Goal: Task Accomplishment & Management: Manage account settings

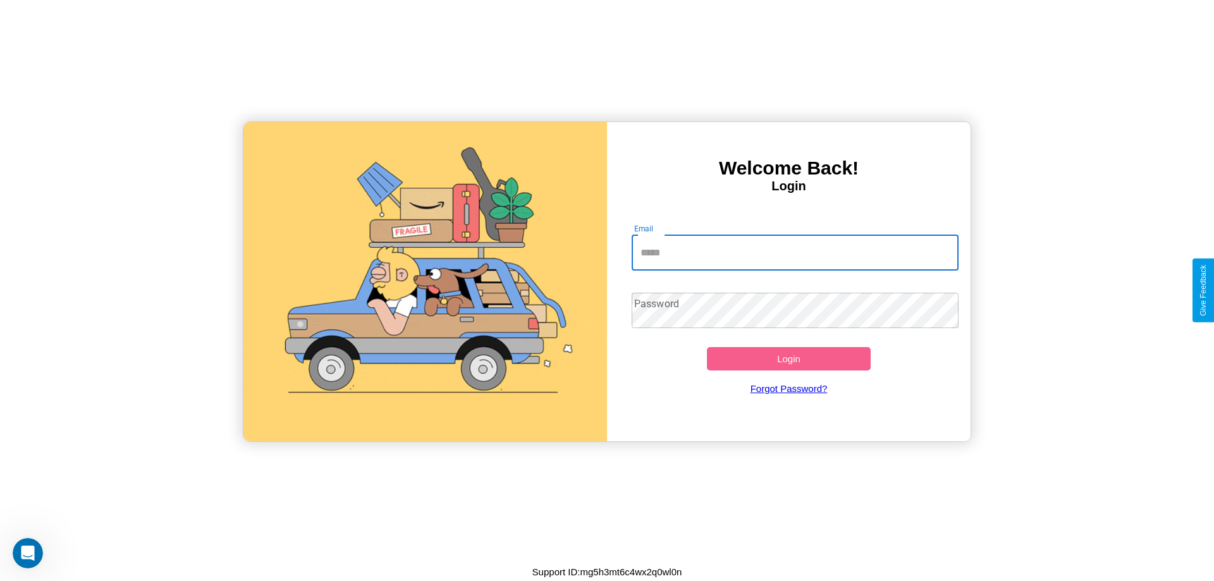
click at [795, 252] on input "Email" at bounding box center [796, 252] width 328 height 35
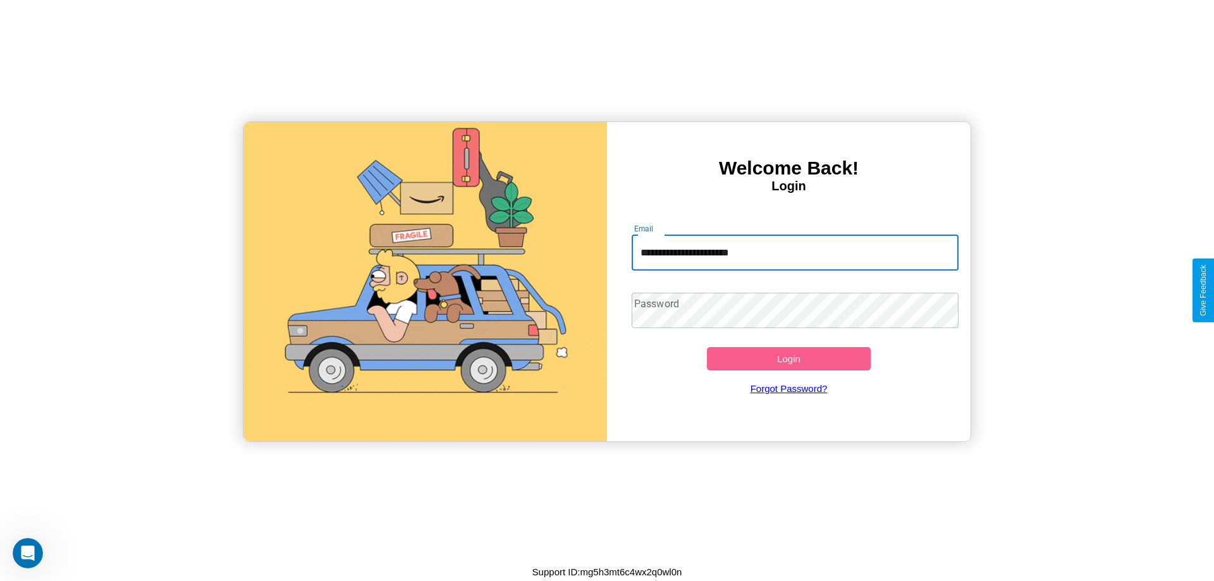
type input "**********"
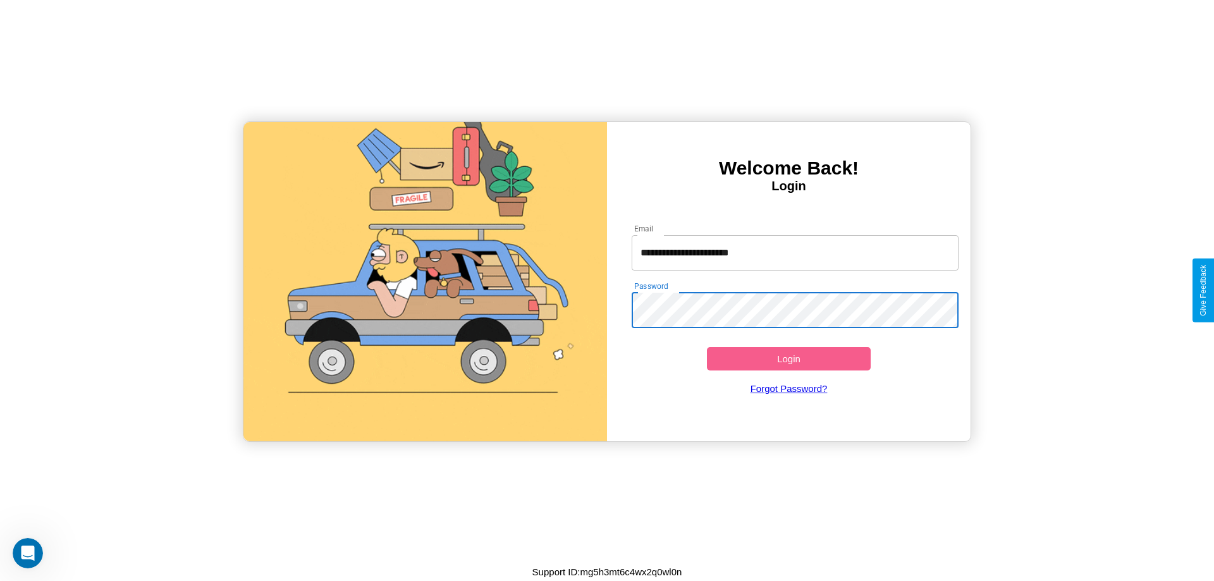
click at [789, 359] on button "Login" at bounding box center [789, 358] width 164 height 23
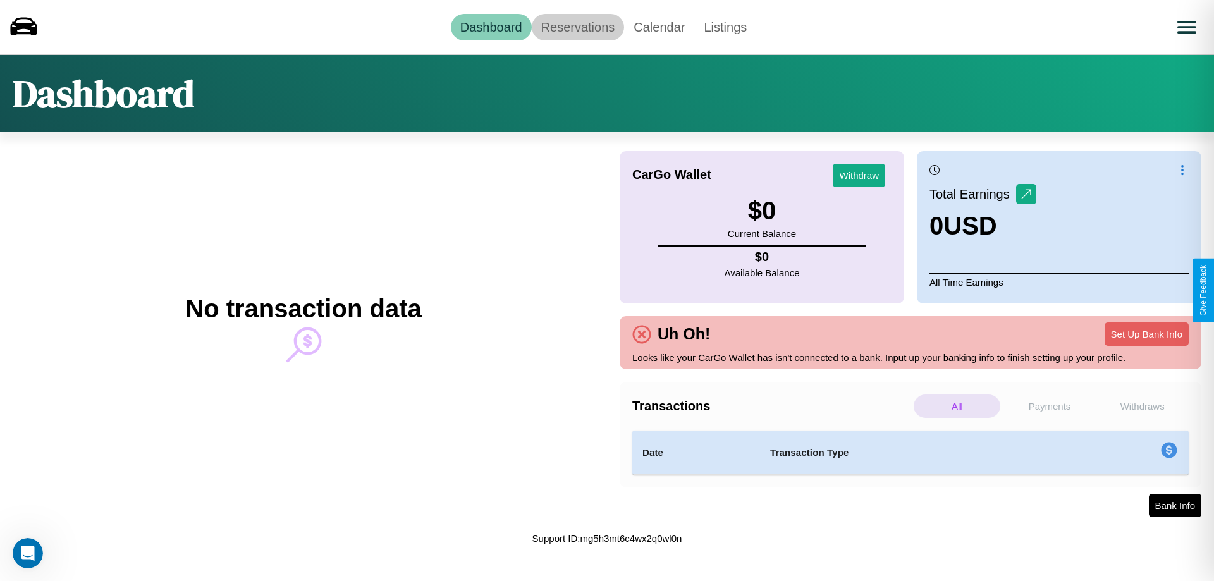
click at [577, 27] on link "Reservations" at bounding box center [578, 27] width 93 height 27
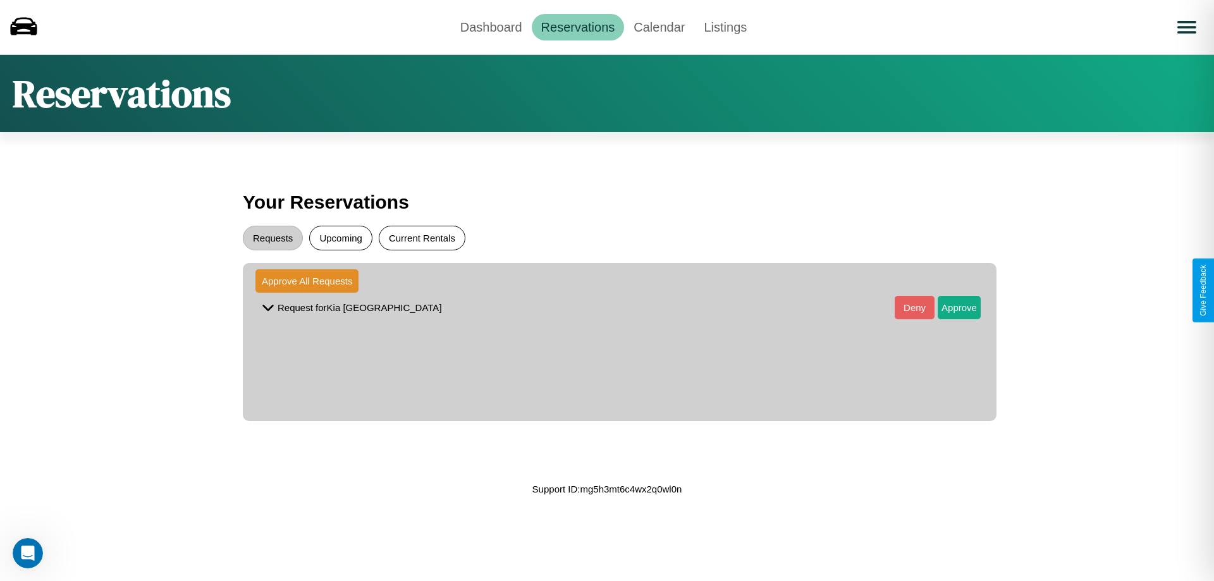
click at [422, 238] on button "Current Rentals" at bounding box center [422, 238] width 87 height 25
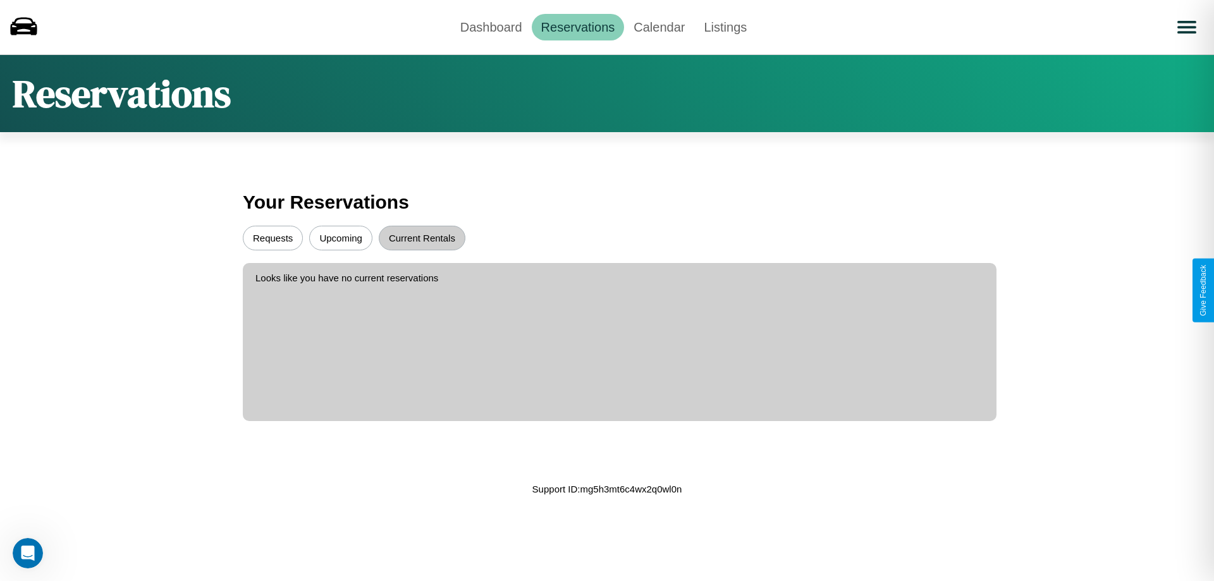
click at [341, 238] on button "Upcoming" at bounding box center [340, 238] width 63 height 25
click at [273, 238] on button "Requests" at bounding box center [273, 238] width 60 height 25
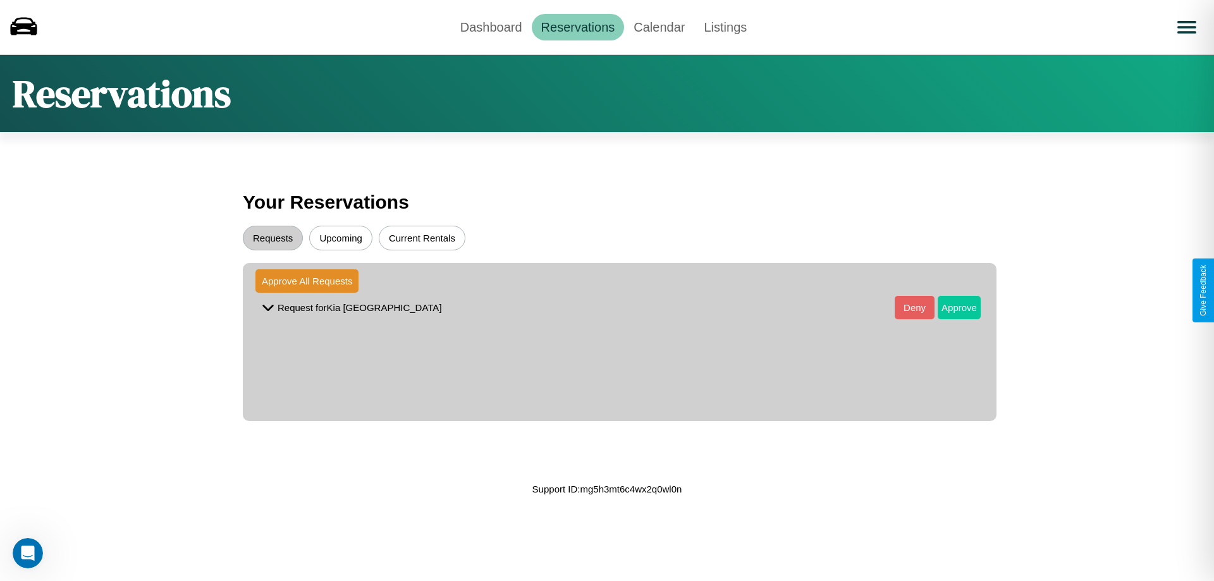
click at [950, 307] on button "Approve" at bounding box center [959, 307] width 43 height 23
